Goal: Task Accomplishment & Management: Use online tool/utility

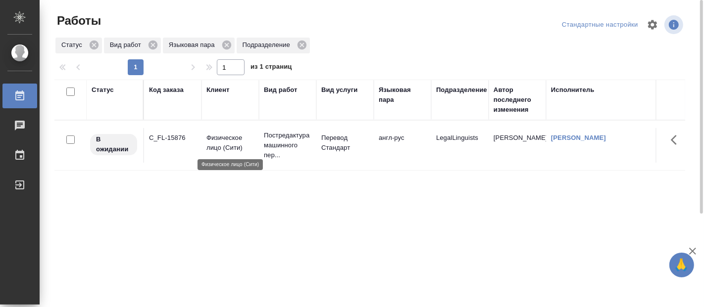
click at [238, 142] on p "Физическое лицо (Сити)" at bounding box center [230, 143] width 48 height 20
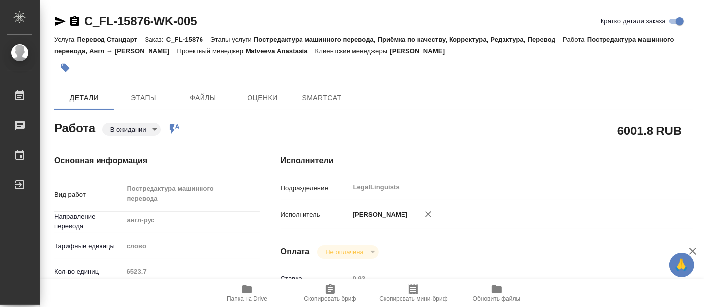
type textarea "x"
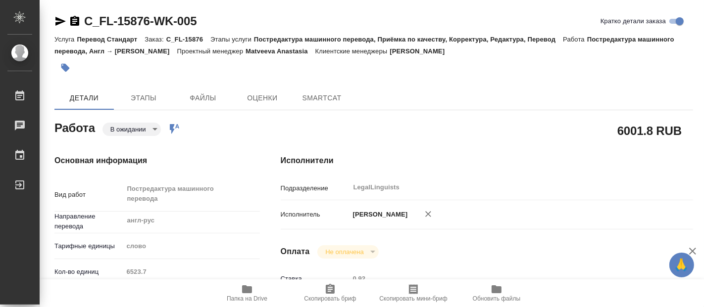
type textarea "x"
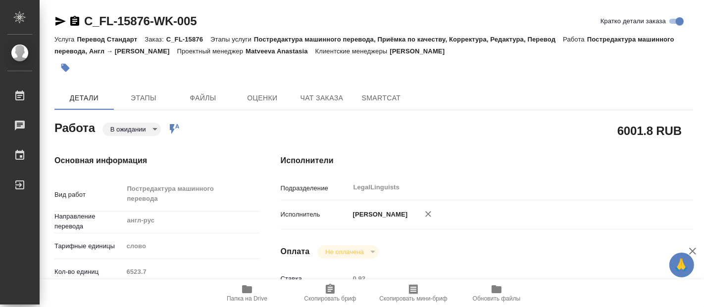
type textarea "x"
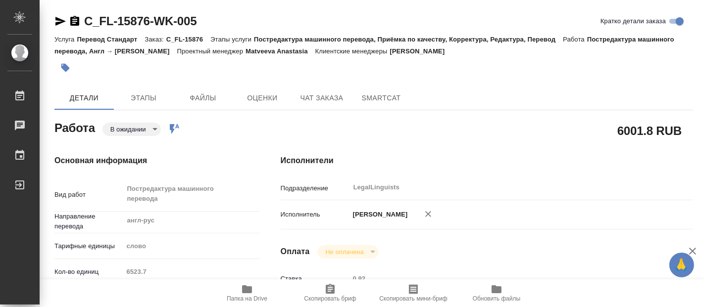
type textarea "x"
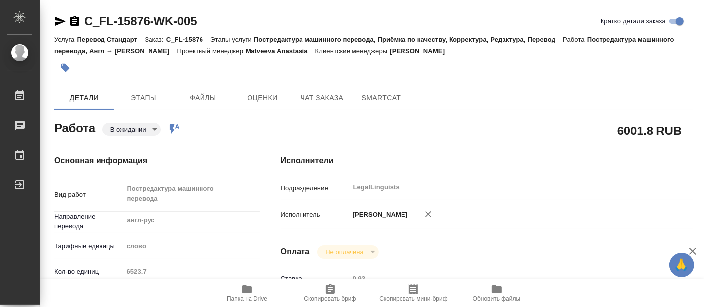
click at [149, 128] on body "🙏 .cls-1 fill:#fff; AWATERA Fadeeva Elena Работы Чаты График Выйти C_FL-15876-W…" at bounding box center [352, 153] width 704 height 307
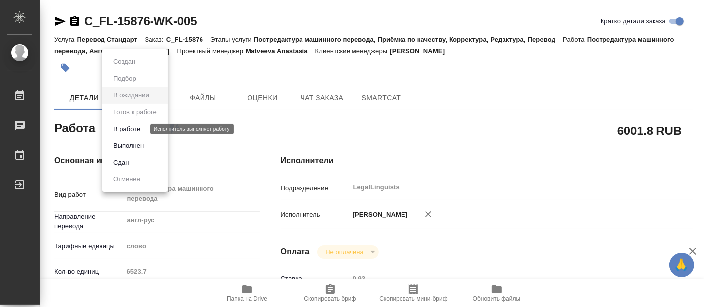
click at [140, 129] on button "В работе" at bounding box center [126, 129] width 33 height 11
